Goal: Transaction & Acquisition: Register for event/course

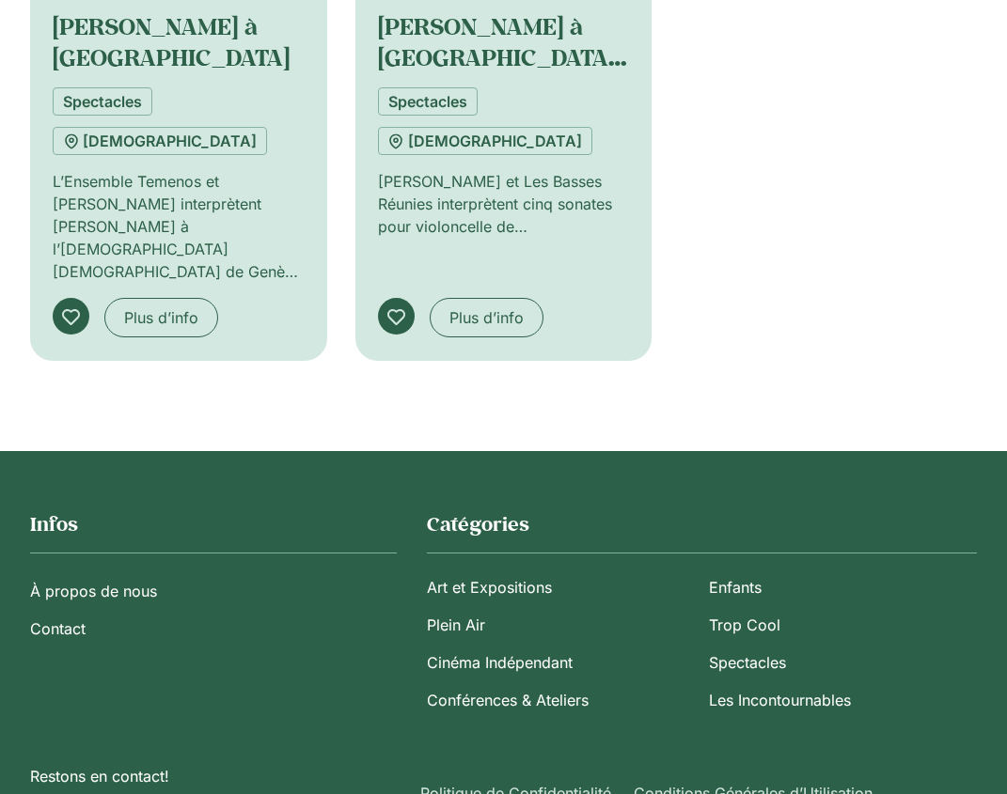
scroll to position [1501, 0]
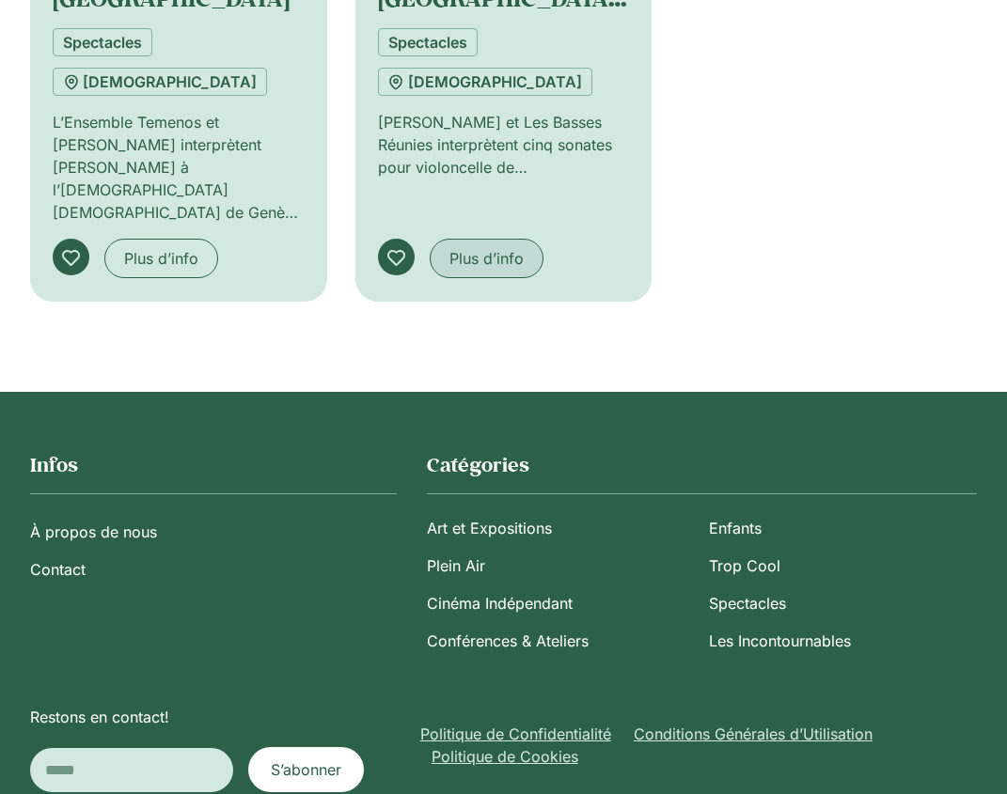
click at [484, 247] on span "Plus d’info" at bounding box center [486, 258] width 74 height 23
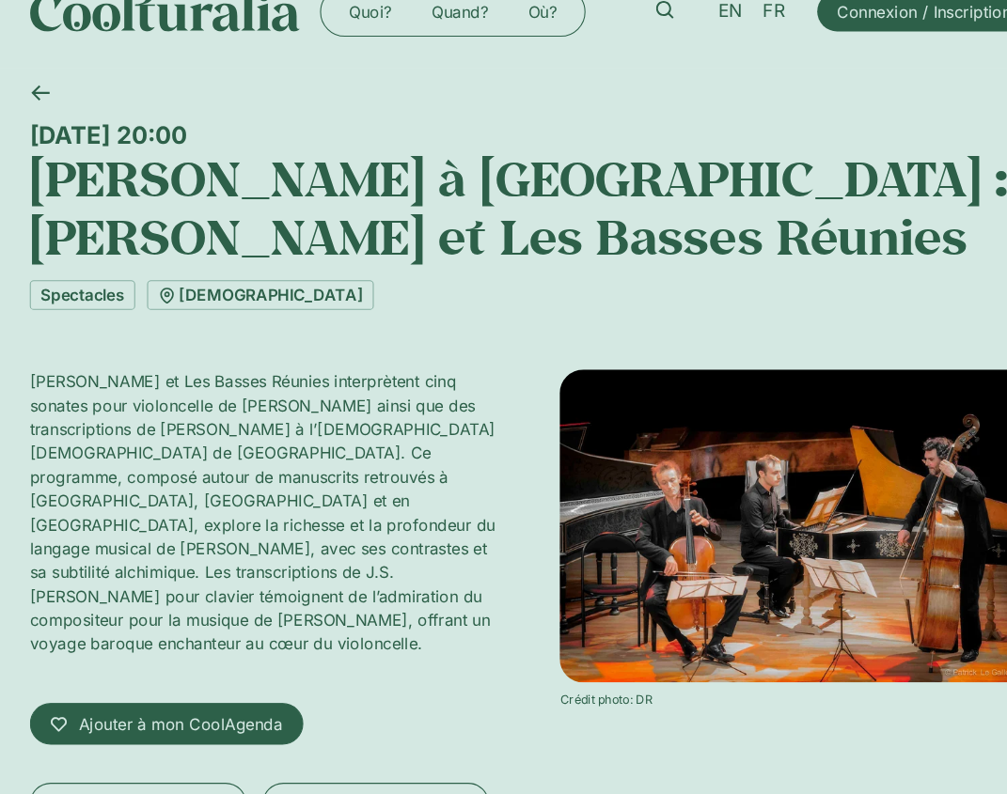
scroll to position [41, 0]
